Goal: Information Seeking & Learning: Compare options

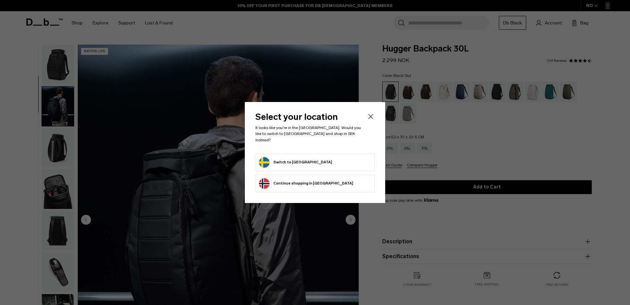
click at [316, 158] on form "Switch to [GEOGRAPHIC_DATA]" at bounding box center [315, 162] width 112 height 11
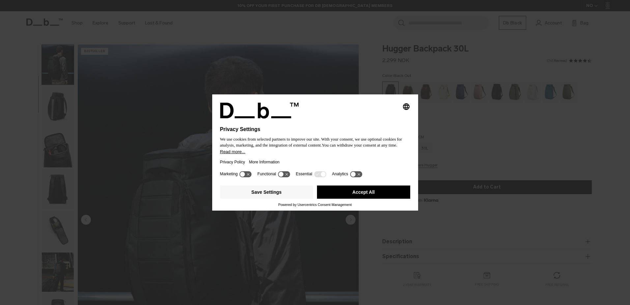
click at [344, 190] on button "Accept All" at bounding box center [363, 191] width 93 height 13
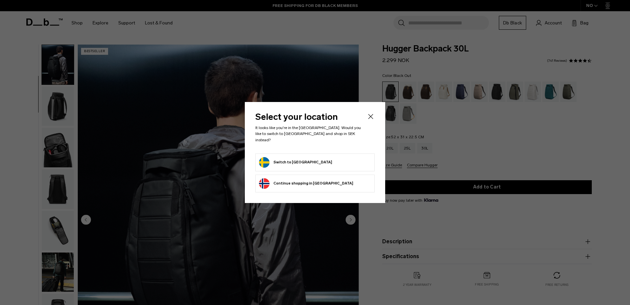
click at [371, 120] on icon "Close" at bounding box center [371, 116] width 8 height 8
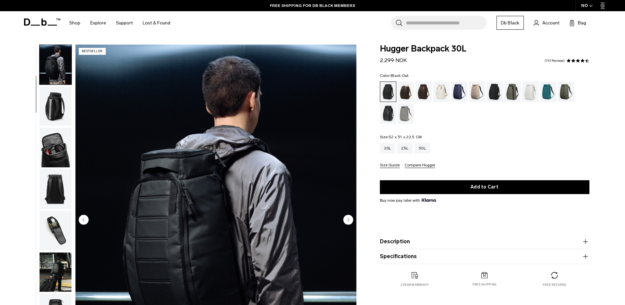
click at [49, 144] on img "button" at bounding box center [56, 148] width 32 height 40
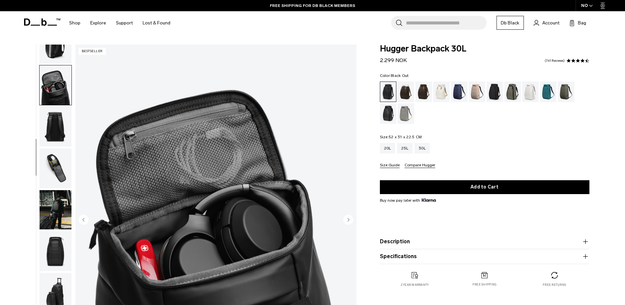
scroll to position [33, 0]
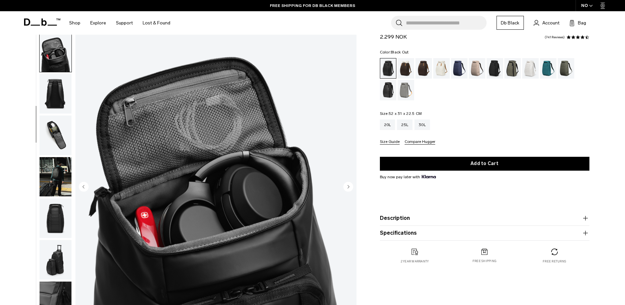
click at [51, 169] on img "button" at bounding box center [56, 177] width 32 height 40
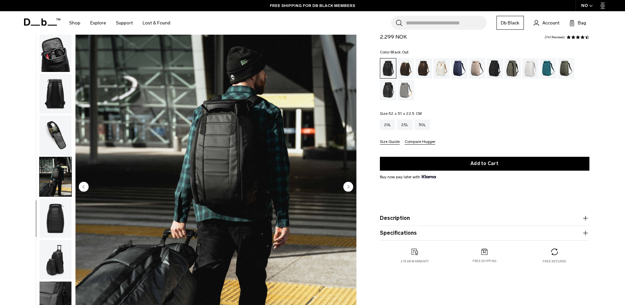
click at [52, 209] on img "button" at bounding box center [56, 218] width 32 height 40
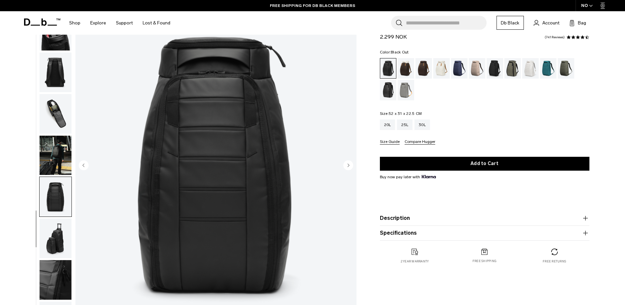
scroll to position [66, 0]
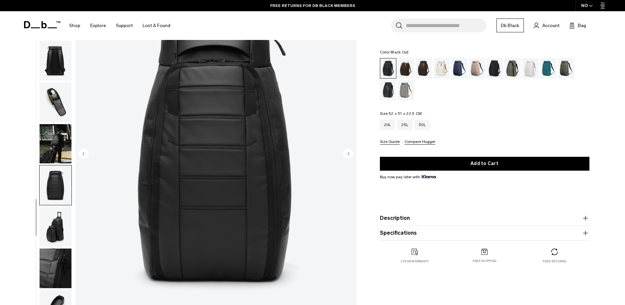
click at [54, 224] on img "button" at bounding box center [56, 227] width 32 height 40
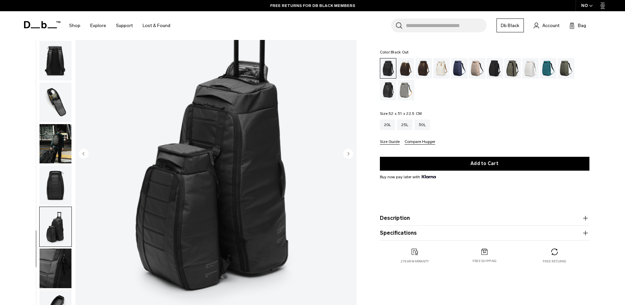
click at [54, 254] on img "button" at bounding box center [56, 268] width 32 height 40
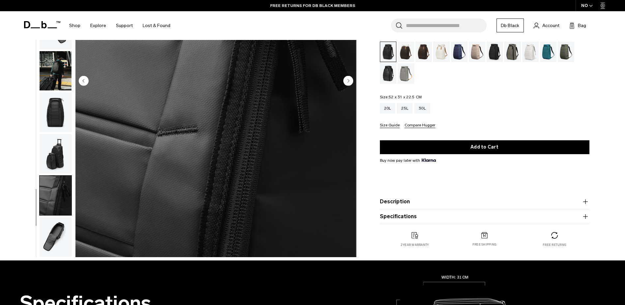
scroll to position [165, 0]
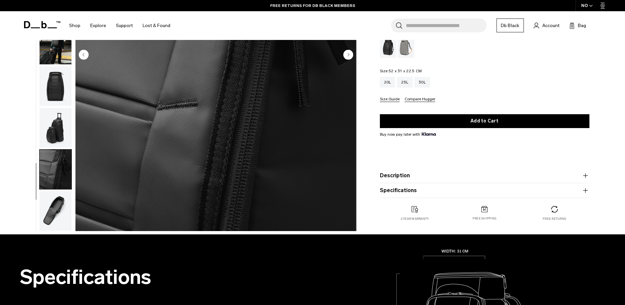
click at [54, 218] on img "button" at bounding box center [56, 211] width 32 height 40
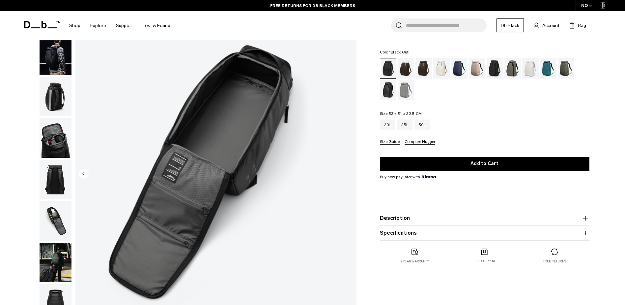
scroll to position [33, 0]
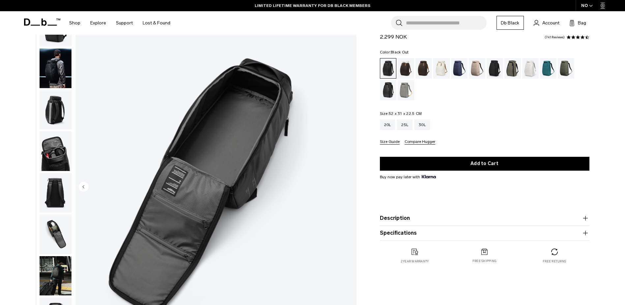
click at [57, 104] on img "button" at bounding box center [56, 110] width 32 height 40
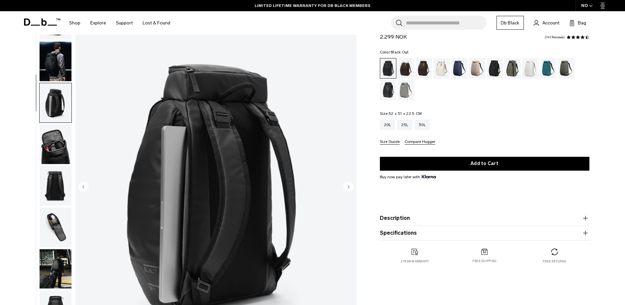
scroll to position [0, 0]
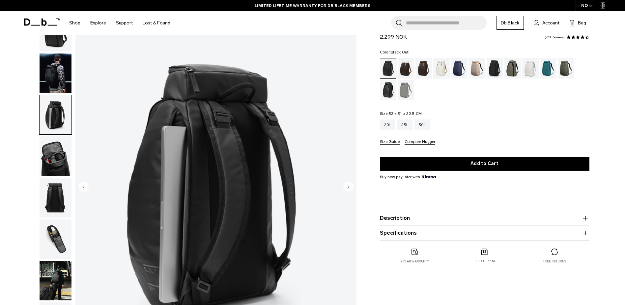
click at [61, 96] on img "button" at bounding box center [56, 115] width 32 height 40
click at [57, 79] on img "button" at bounding box center [56, 73] width 32 height 40
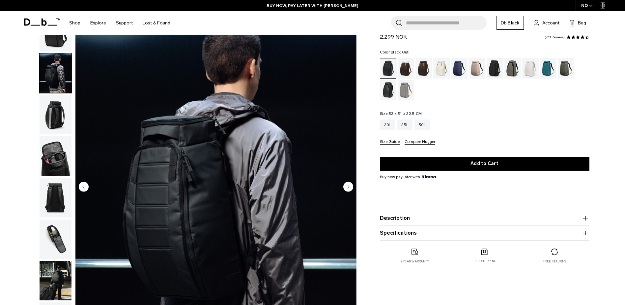
click at [57, 79] on img "button" at bounding box center [56, 73] width 32 height 40
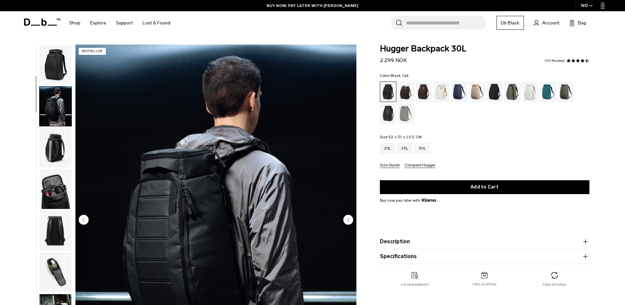
click at [64, 64] on img "button" at bounding box center [56, 65] width 32 height 40
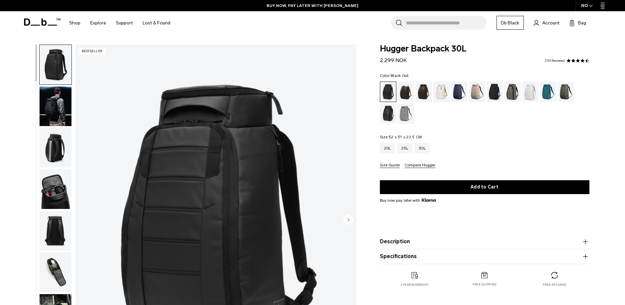
click at [63, 112] on img "button" at bounding box center [56, 106] width 32 height 40
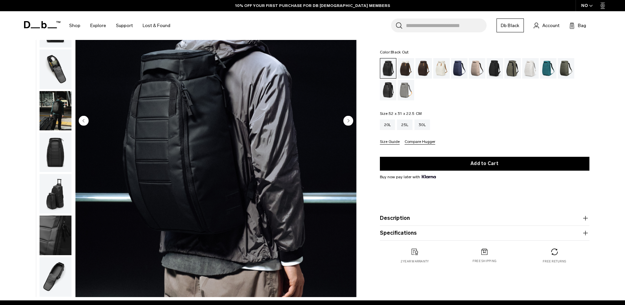
scroll to position [33, 0]
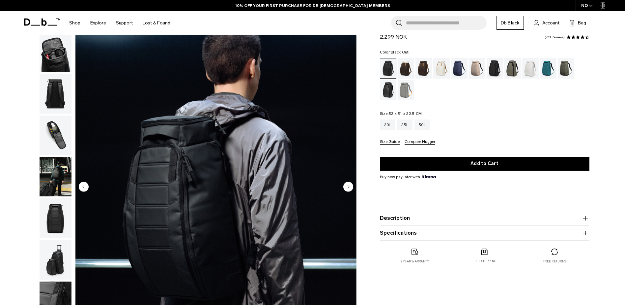
click at [60, 99] on img "button" at bounding box center [56, 94] width 32 height 40
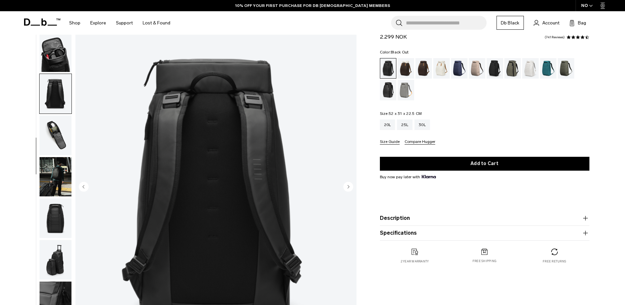
click at [58, 135] on img "button" at bounding box center [56, 135] width 32 height 40
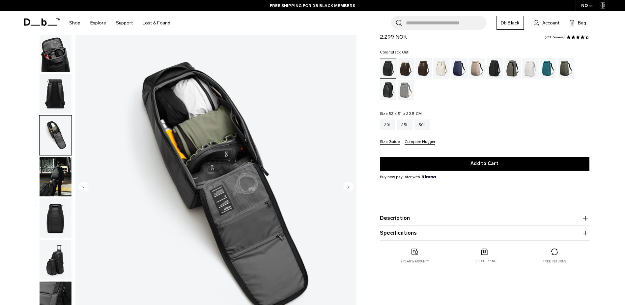
click at [58, 168] on img "button" at bounding box center [56, 177] width 32 height 40
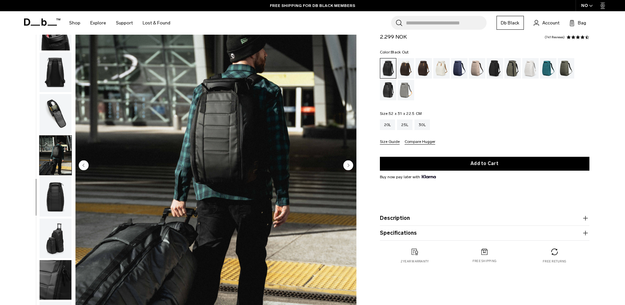
scroll to position [66, 0]
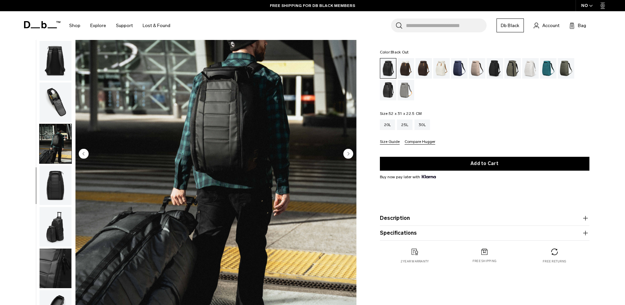
click at [53, 190] on img "button" at bounding box center [56, 185] width 32 height 40
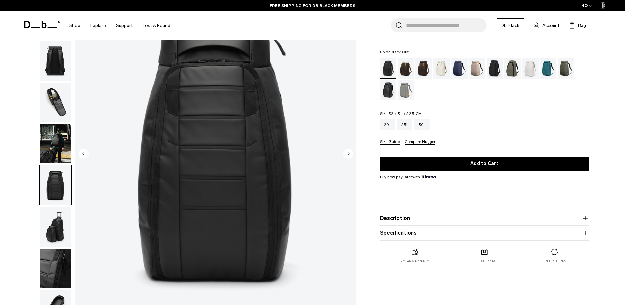
click at [59, 218] on img "button" at bounding box center [56, 227] width 32 height 40
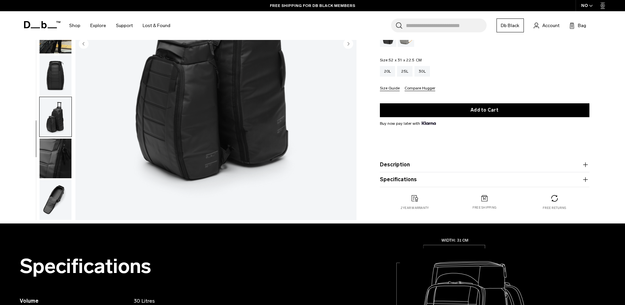
scroll to position [198, 0]
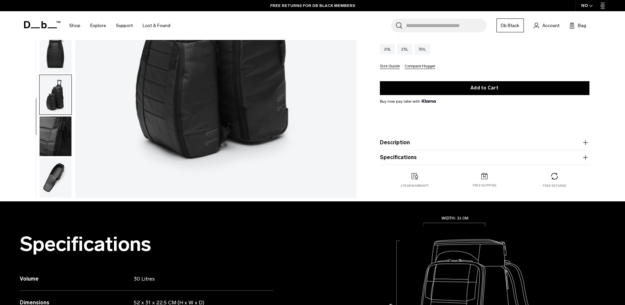
click at [59, 190] on img "button" at bounding box center [56, 178] width 32 height 40
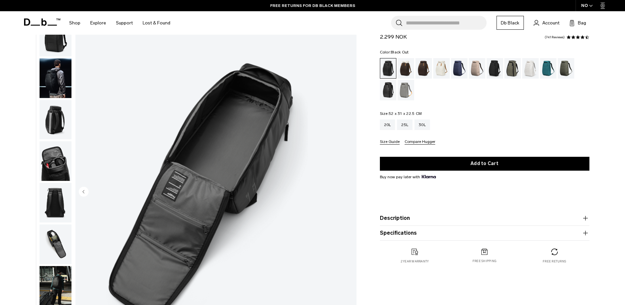
scroll to position [0, 0]
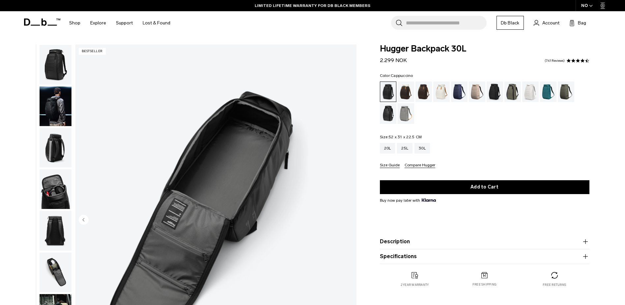
click at [404, 87] on div "Cappuccino" at bounding box center [406, 91] width 17 height 20
